Goal: Task Accomplishment & Management: Complete application form

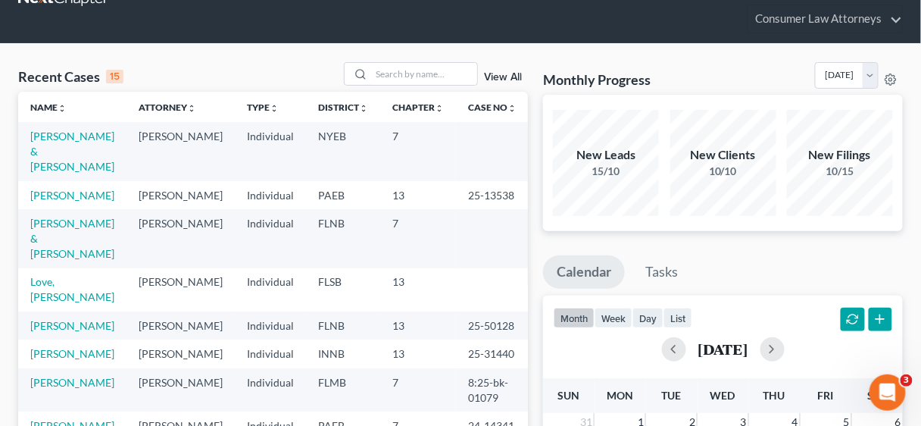
scroll to position [121, 0]
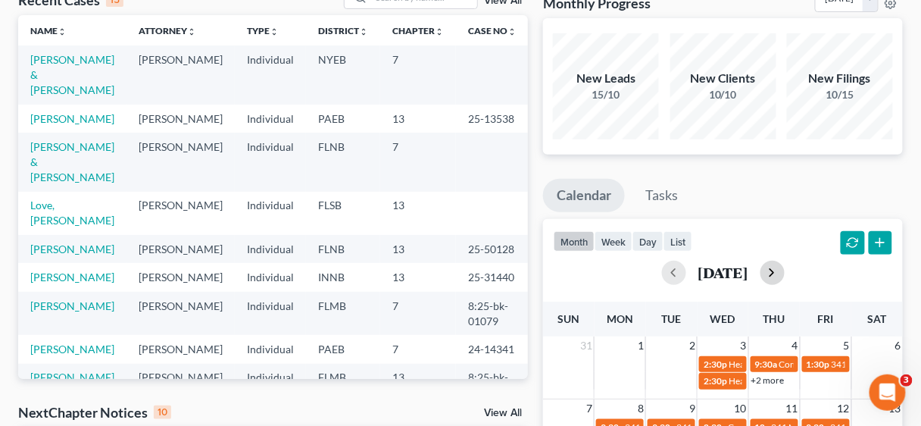
click at [785, 270] on button "button" at bounding box center [772, 273] width 24 height 24
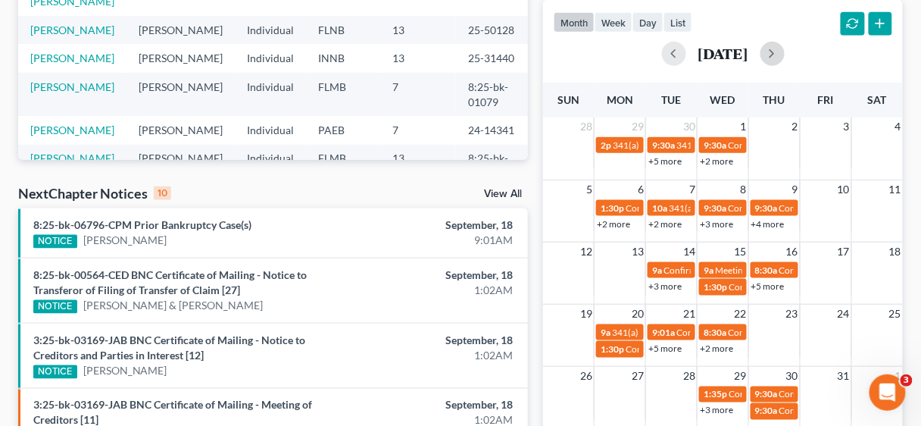
scroll to position [485, 0]
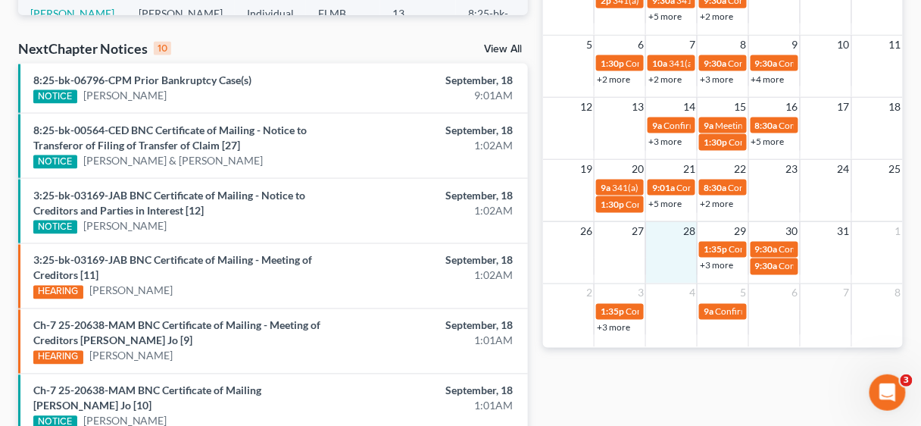
drag, startPoint x: 669, startPoint y: 255, endPoint x: 666, endPoint y: 264, distance: 9.6
click at [666, 264] on td at bounding box center [672, 257] width 52 height 35
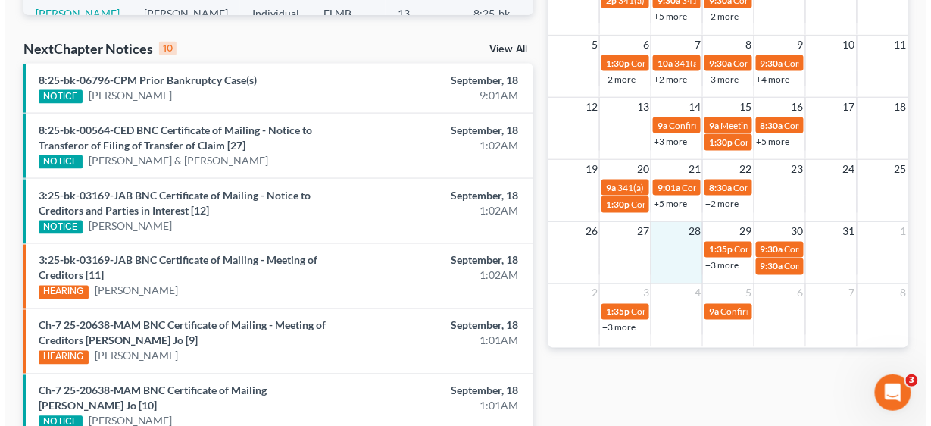
scroll to position [469, 0]
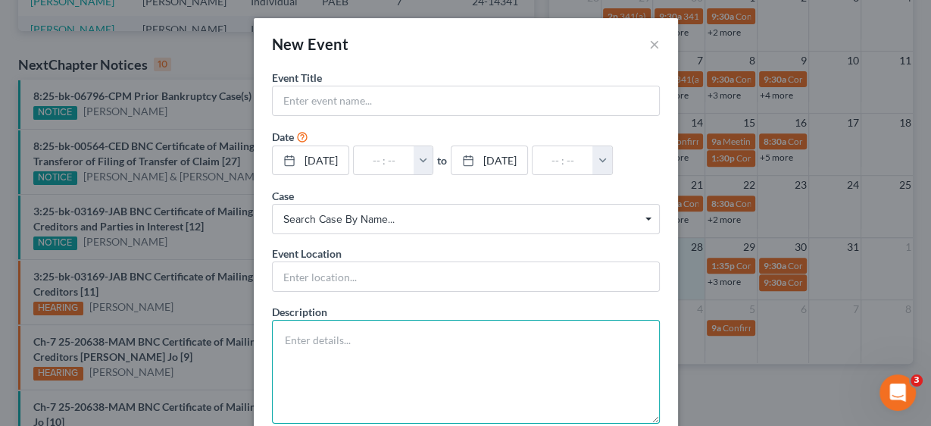
paste textarea "Minute Entry/Order: re: Hearing on Trustee's Objection to Confirmation of Amend…"
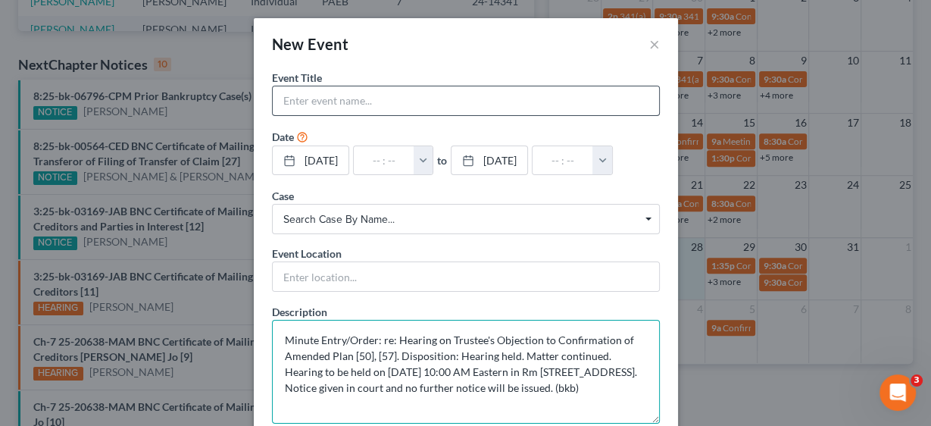
type textarea "Minute Entry/Order: re: Hearing on Trustee's Objection to Confirmation of Amend…"
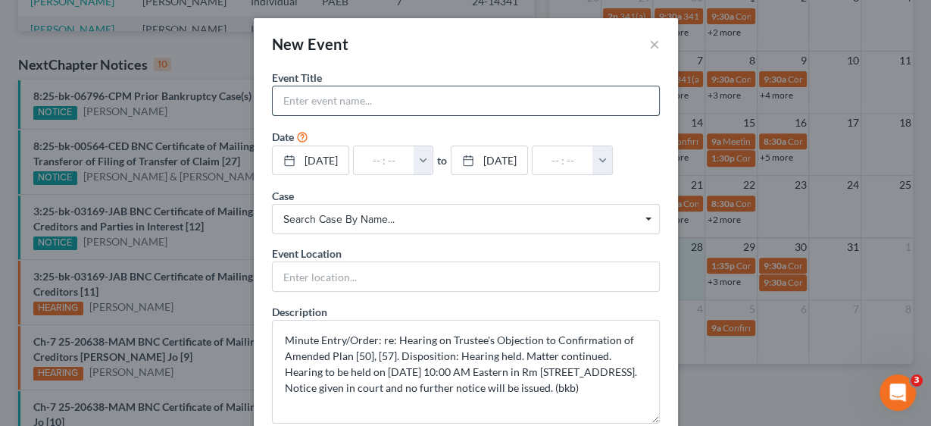
click at [334, 91] on input "text" at bounding box center [466, 100] width 386 height 29
type input "Confirmation Hearing [PERSON_NAME]"
click at [433, 161] on button "button" at bounding box center [424, 160] width 20 height 29
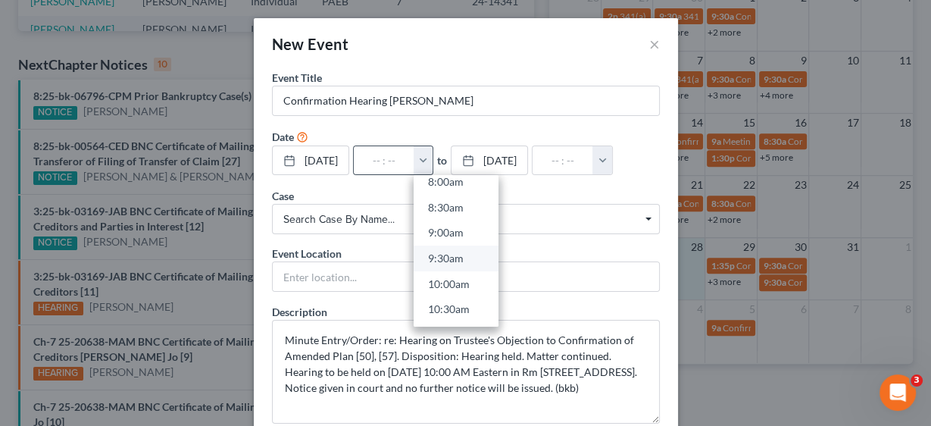
scroll to position [424, 0]
click at [475, 272] on link "10:00am" at bounding box center [456, 279] width 85 height 26
type input "10:00am"
type input "11:00am"
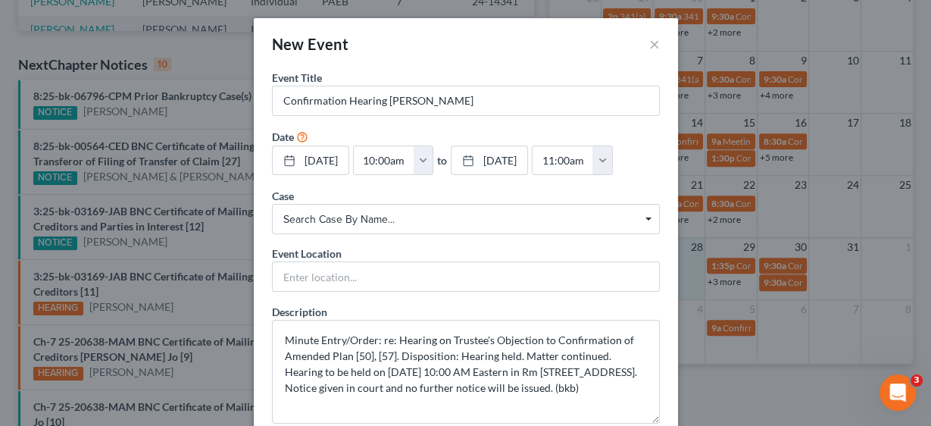
click at [360, 217] on span "Search case by name..." at bounding box center [465, 219] width 365 height 16
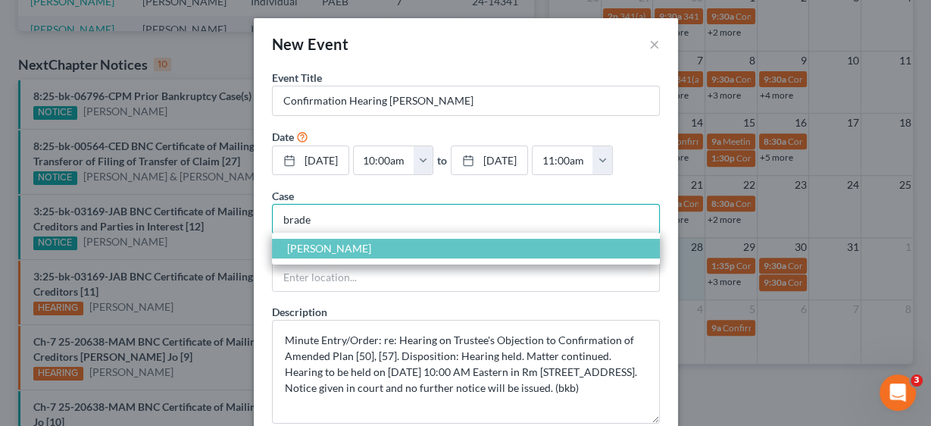
type input "brade"
click at [350, 242] on span "[PERSON_NAME]" at bounding box center [329, 248] width 84 height 13
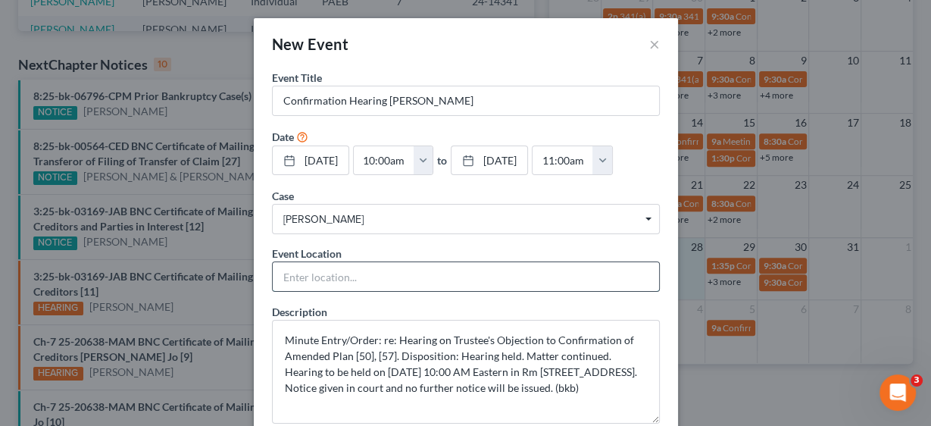
click at [331, 269] on input "text" at bounding box center [466, 276] width 386 height 29
type input "In Person"
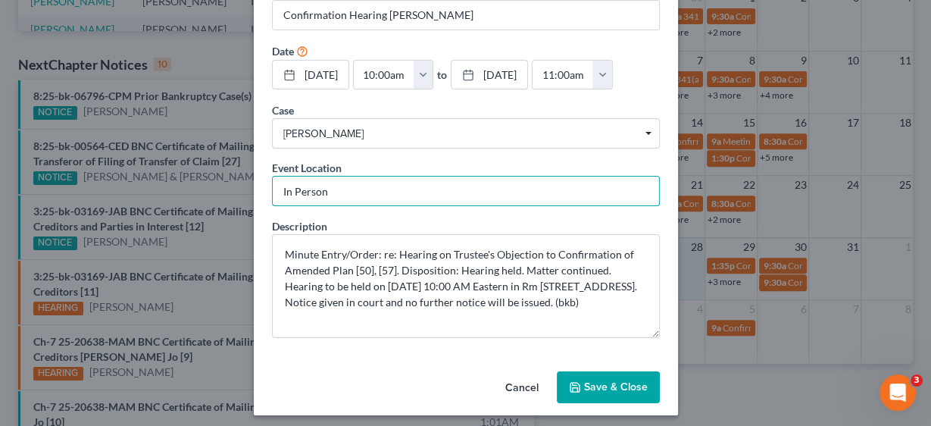
scroll to position [90, 0]
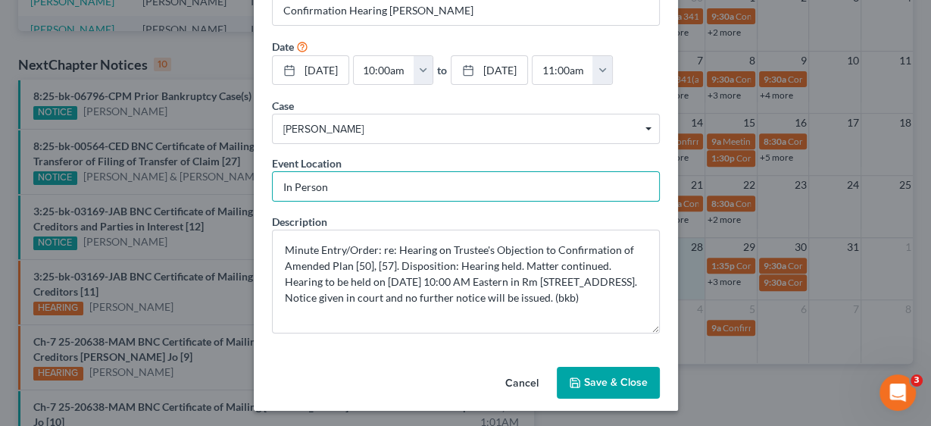
click at [602, 369] on button "Save & Close" at bounding box center [608, 383] width 103 height 32
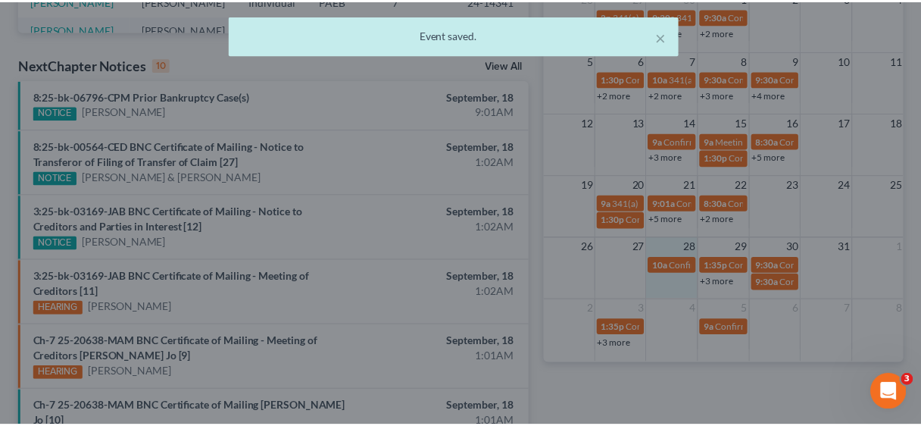
scroll to position [485, 0]
